Goal: Use online tool/utility: Utilize a website feature to perform a specific function

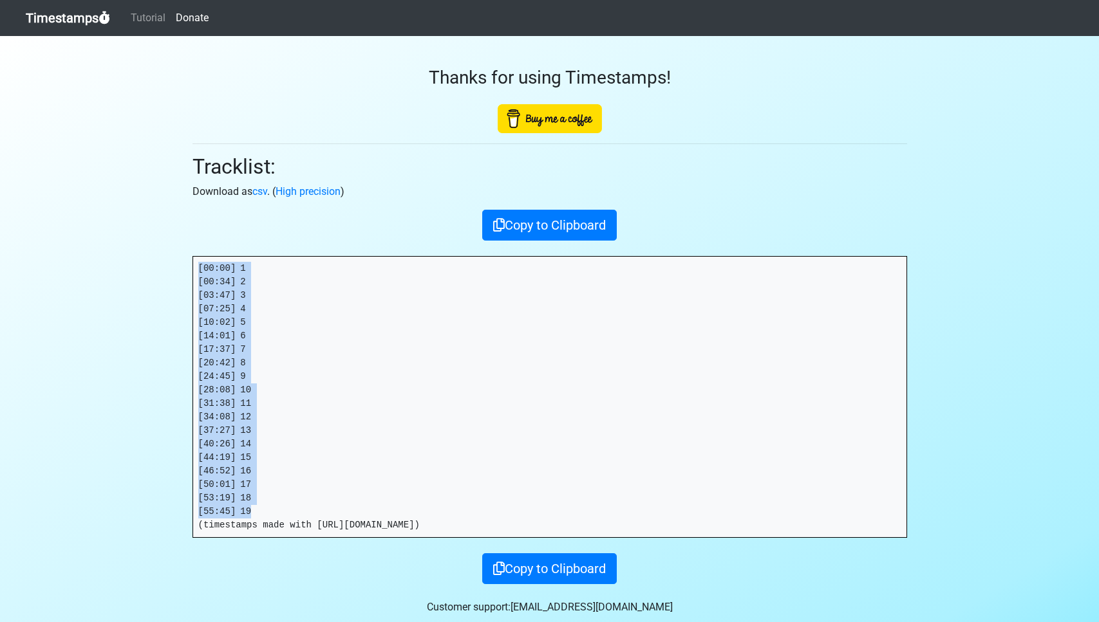
click at [65, 7] on link "Timestamps" at bounding box center [68, 18] width 84 height 26
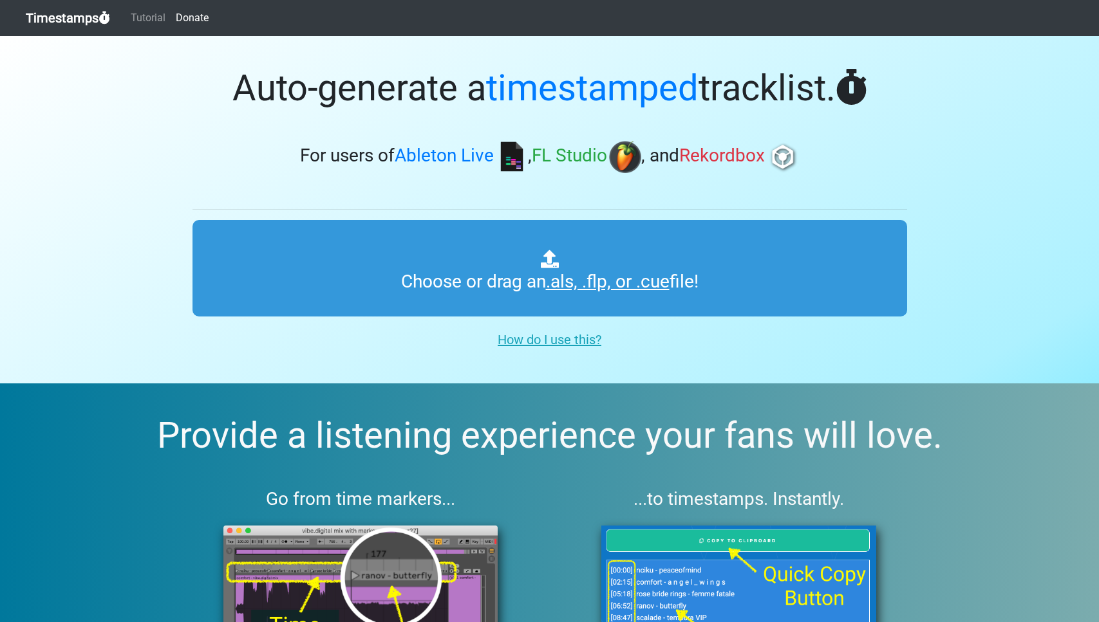
click at [68, 15] on link "Timestamps" at bounding box center [68, 18] width 84 height 26
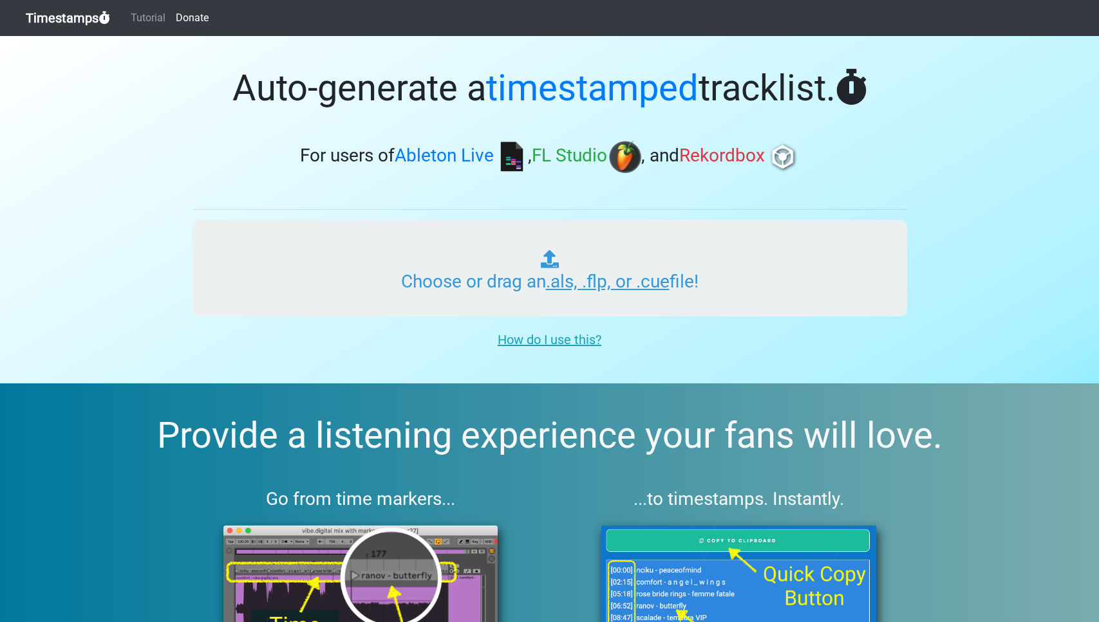
type input "C:\fakepath\LID RADIO #035.als"
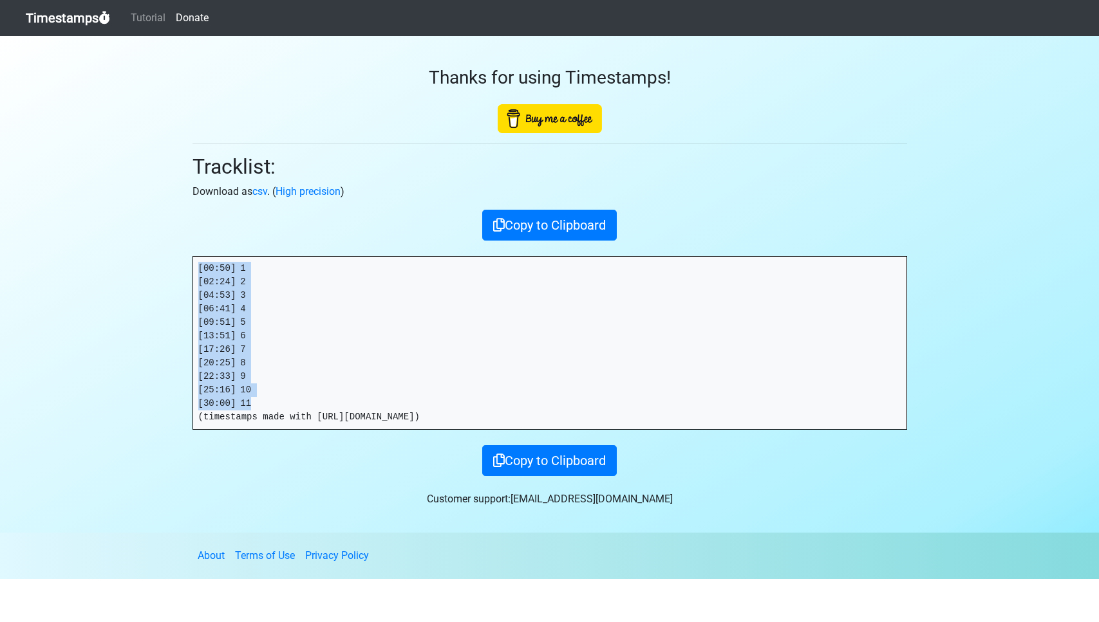
drag, startPoint x: 267, startPoint y: 402, endPoint x: 185, endPoint y: 263, distance: 160.7
click at [185, 263] on div "Thanks for using Timestamps! Tracklist: Download as csv . ( High precision ) Co…" at bounding box center [550, 256] width 734 height 440
copy pre "[00:50] 1 [02:24] 2 [04:53] 3 [06:41] 4 [09:51] 5 [13:51] 6 [17:26] 7 [20:25] 8…"
